Goal: Find specific page/section: Find specific page/section

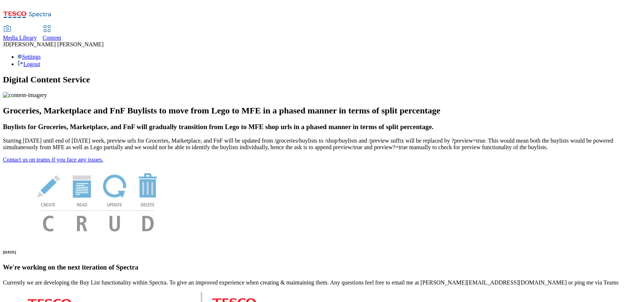
click at [37, 35] on span "Media Library" at bounding box center [20, 38] width 34 height 6
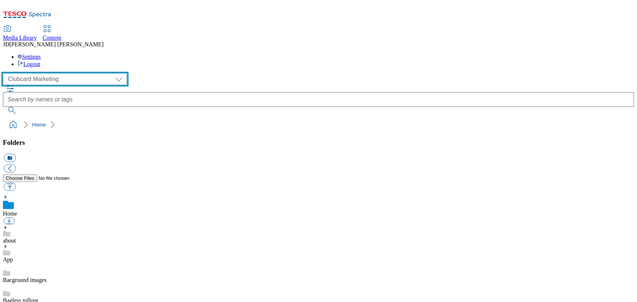
click at [40, 73] on select "Clubcard Marketing Dotcom UK FnF Stores GHS Marketing UK GHS Product UK Realfood" at bounding box center [65, 79] width 124 height 12
click at [5, 73] on select "Clubcard Marketing Dotcom UK FnF Stores GHS Marketing UK GHS Product UK Realfood" at bounding box center [65, 79] width 124 height 12
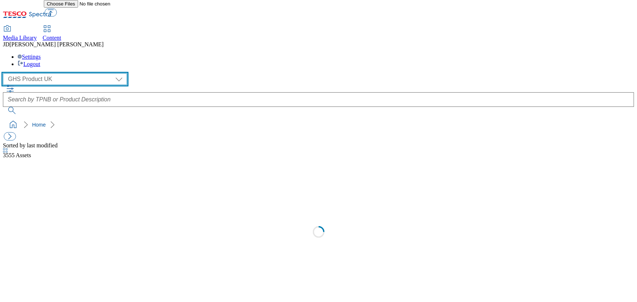
click at [29, 73] on select "Clubcard Marketing Dotcom UK FnF Stores GHS Marketing UK GHS Product UK Realfood" at bounding box center [65, 79] width 124 height 12
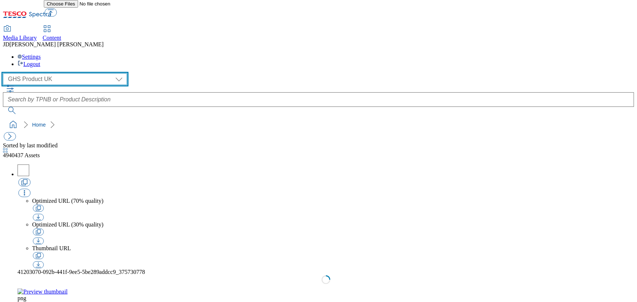
select select "flare-ghs-mktg"
click at [5, 73] on select "Clubcard Marketing Dotcom UK FnF Stores GHS Marketing UK GHS Product UK Realfood" at bounding box center [65, 79] width 124 height 12
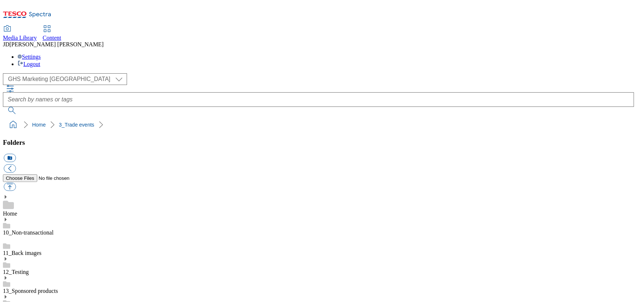
scroll to position [6, 0]
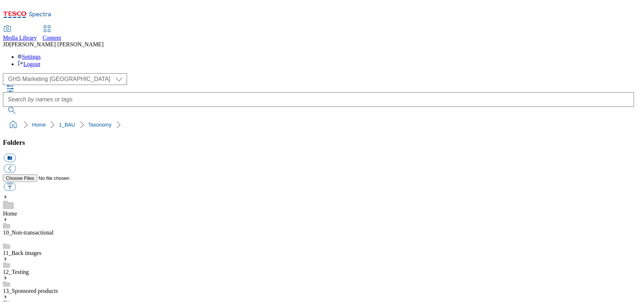
scroll to position [38, 0]
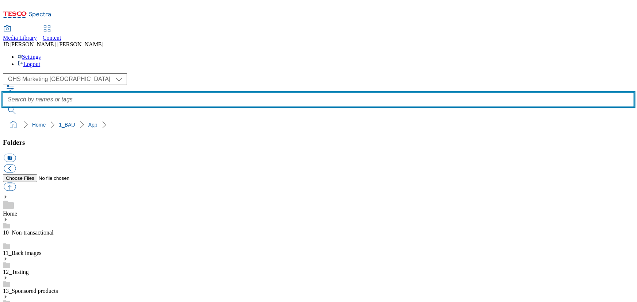
click at [252, 92] on input "text" at bounding box center [319, 99] width 632 height 15
type input "splash"
click at [3, 107] on button "submit" at bounding box center [12, 110] width 19 height 7
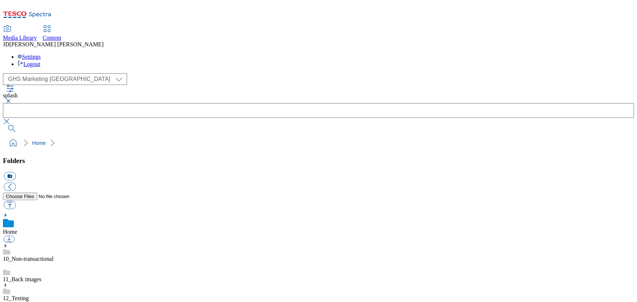
click at [8, 213] on icon at bounding box center [5, 215] width 5 height 5
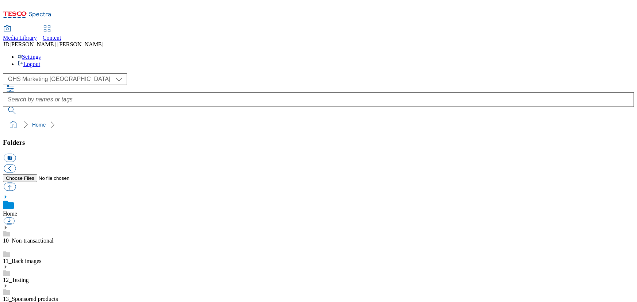
click at [8, 195] on icon at bounding box center [5, 197] width 5 height 5
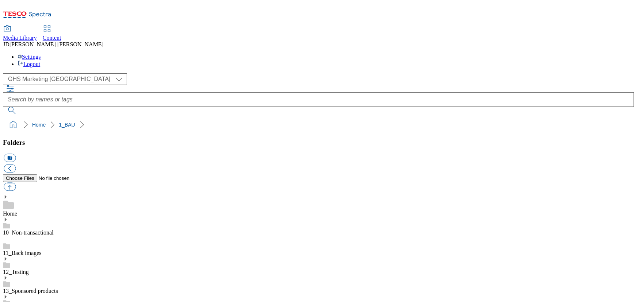
scroll to position [66, 0]
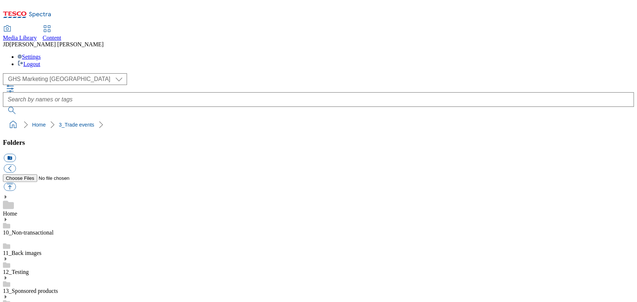
scroll to position [208, 0]
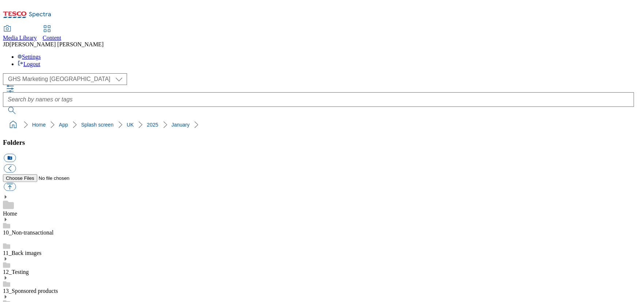
scroll to position [241, 0]
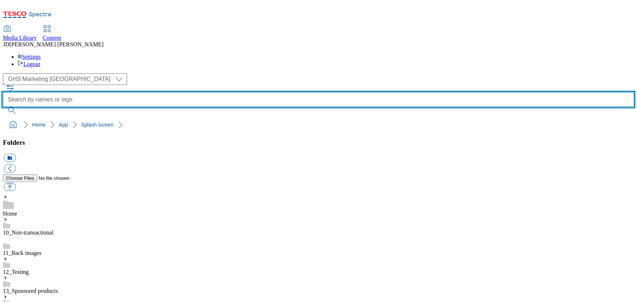
click at [273, 92] on input "text" at bounding box center [319, 99] width 632 height 15
type input "price cut"
click at [3, 107] on button "submit" at bounding box center [12, 110] width 19 height 7
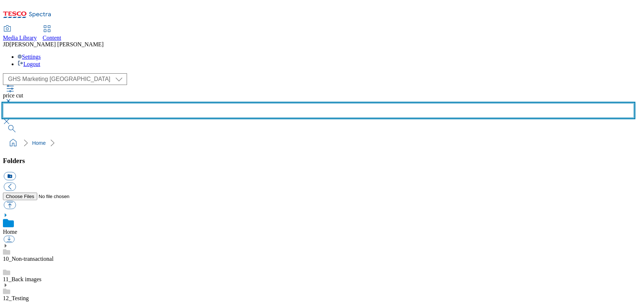
scroll to position [232, 0]
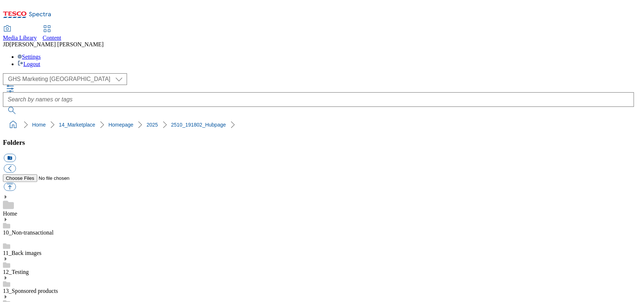
scroll to position [85, 0]
click at [37, 35] on span "Media Library" at bounding box center [20, 38] width 34 height 6
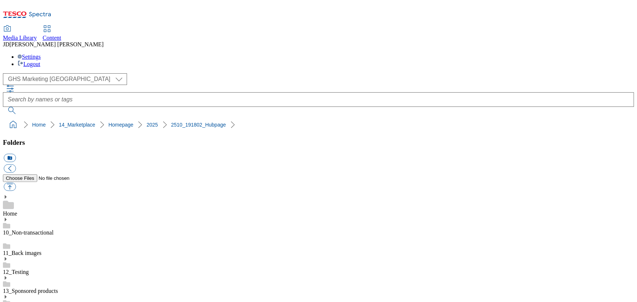
click at [37, 35] on span "Media Library" at bounding box center [20, 38] width 34 height 6
click at [61, 35] on span "Content" at bounding box center [52, 38] width 19 height 6
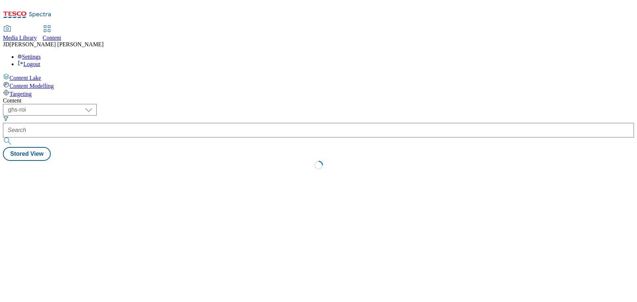
click at [37, 35] on span "Media Library" at bounding box center [20, 38] width 34 height 6
